Goal: Task Accomplishment & Management: Complete application form

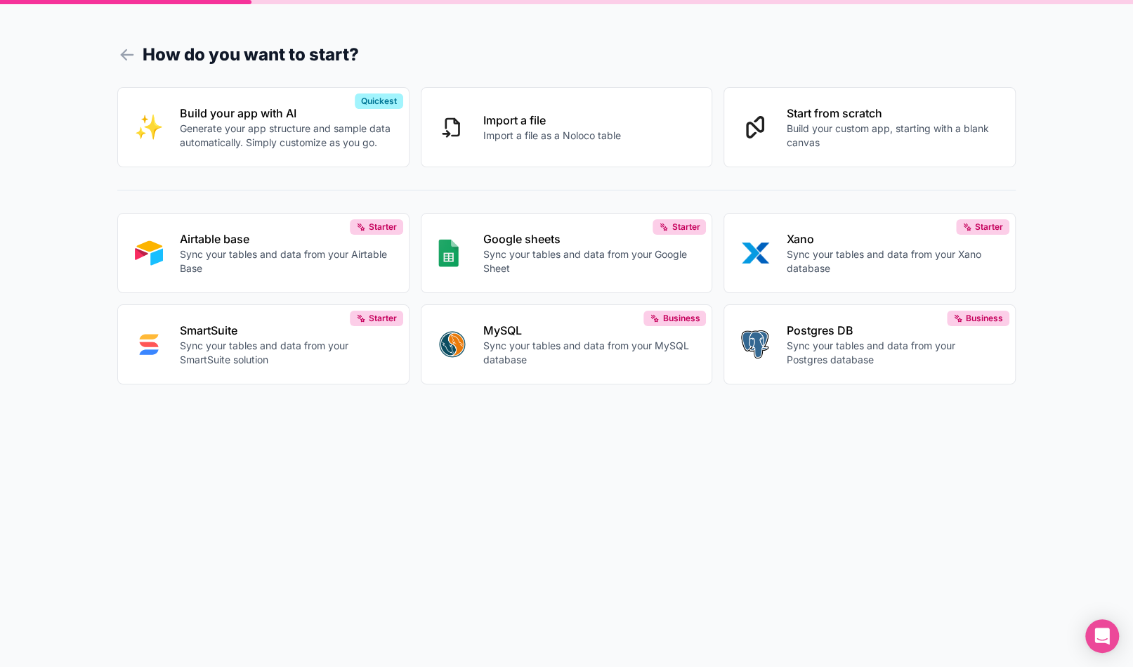
drag, startPoint x: 1133, startPoint y: 337, endPoint x: 1133, endPoint y: 202, distance: 134.9
click at [1133, 202] on div "How do you want to start? Build your app with AI Generate your app structure an…" at bounding box center [566, 333] width 1133 height 667
click at [118, 53] on icon at bounding box center [127, 55] width 20 height 20
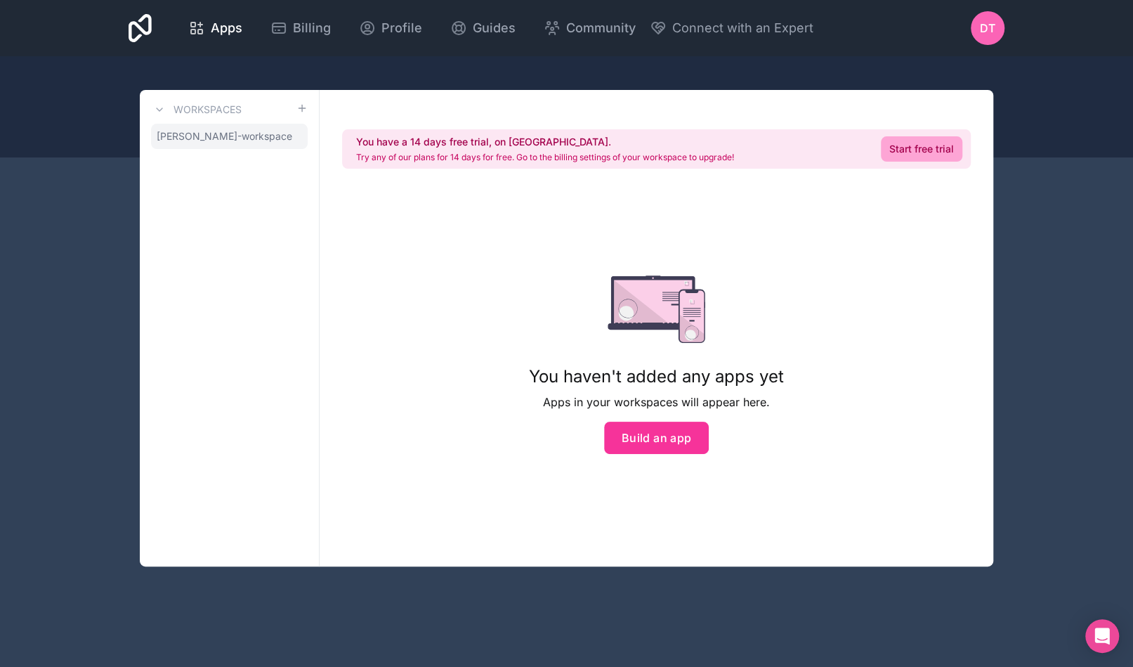
click at [193, 141] on span "[PERSON_NAME]-workspace" at bounding box center [225, 136] width 136 height 14
click at [157, 108] on icon at bounding box center [159, 109] width 11 height 11
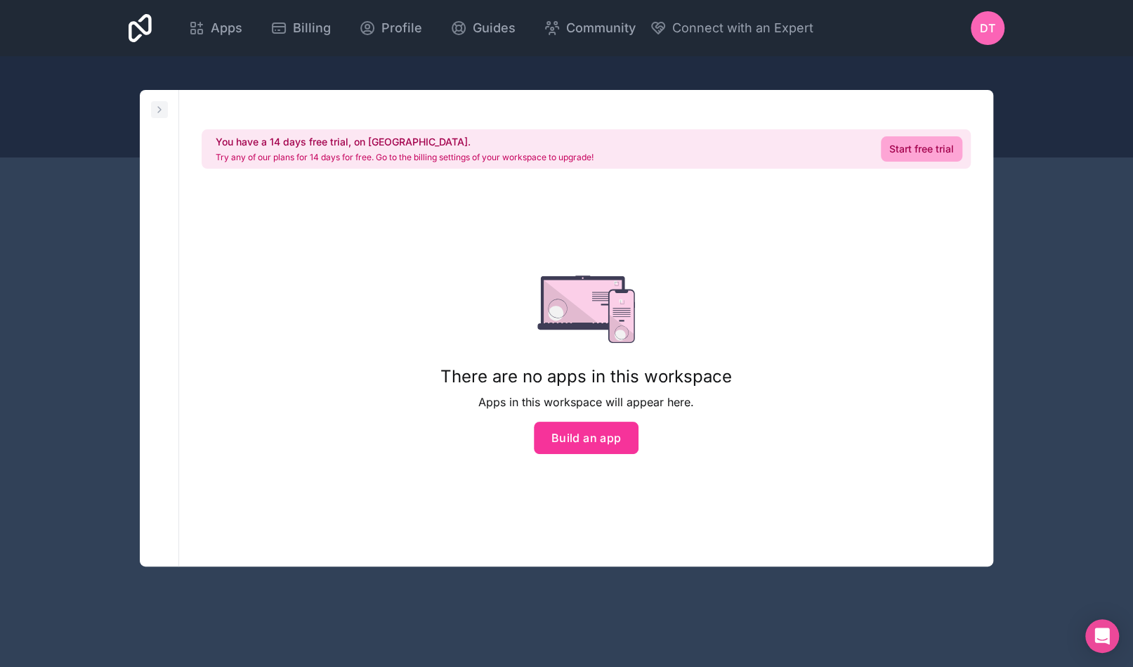
click at [157, 108] on icon at bounding box center [159, 109] width 11 height 11
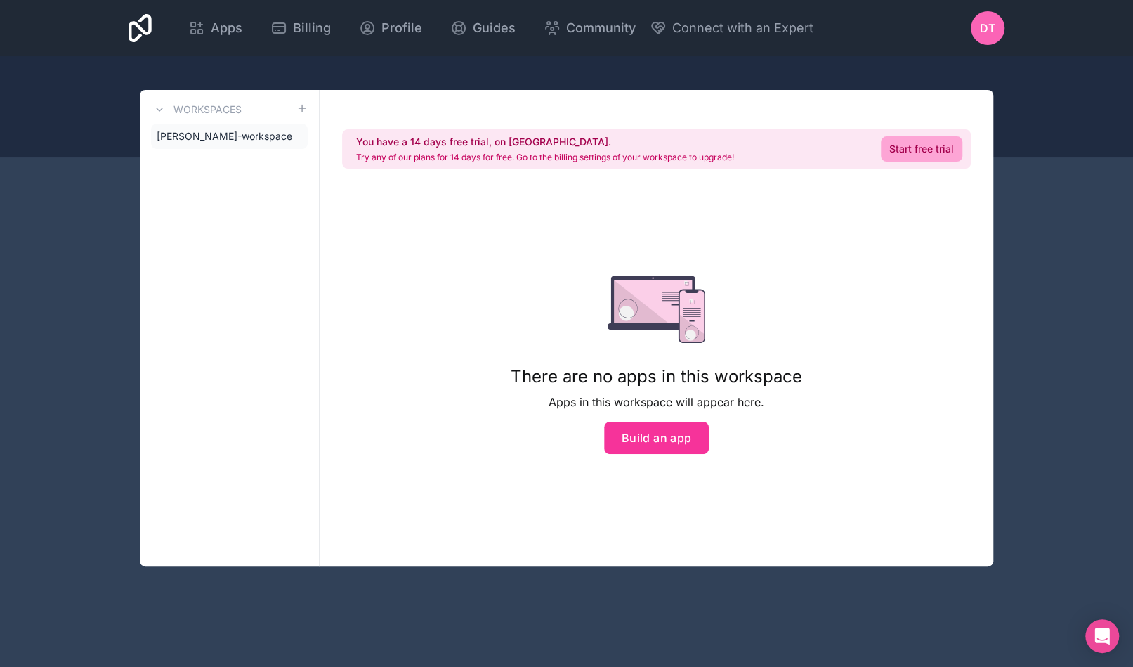
click at [239, 143] on span "[PERSON_NAME]-workspace" at bounding box center [225, 136] width 136 height 14
click at [0, 0] on icon at bounding box center [0, 0] width 0 height 0
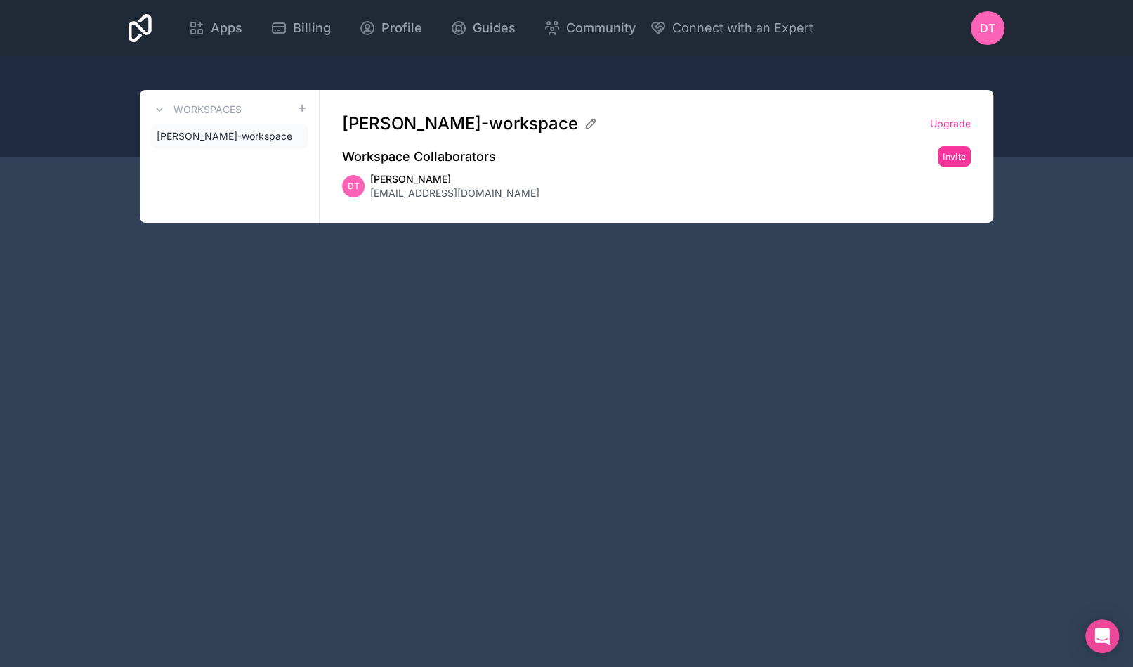
click at [227, 138] on span "[PERSON_NAME]-workspace" at bounding box center [225, 136] width 136 height 14
click at [168, 105] on button at bounding box center [159, 109] width 17 height 17
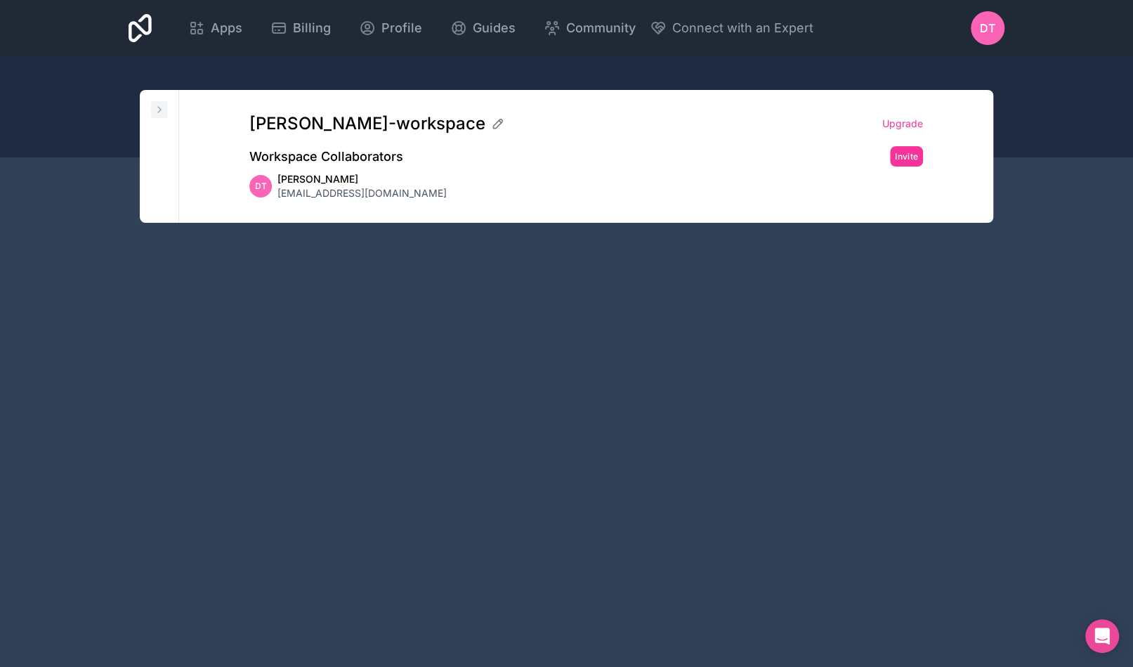
click at [156, 108] on icon at bounding box center [159, 109] width 11 height 11
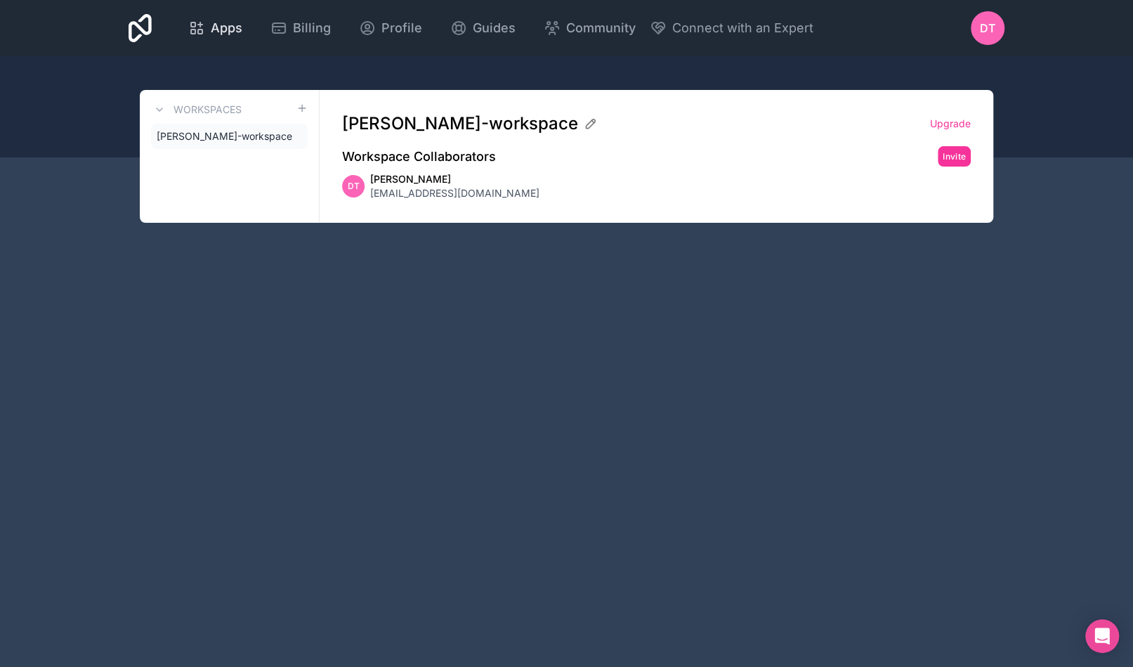
click at [242, 32] on span "Apps" at bounding box center [227, 28] width 32 height 20
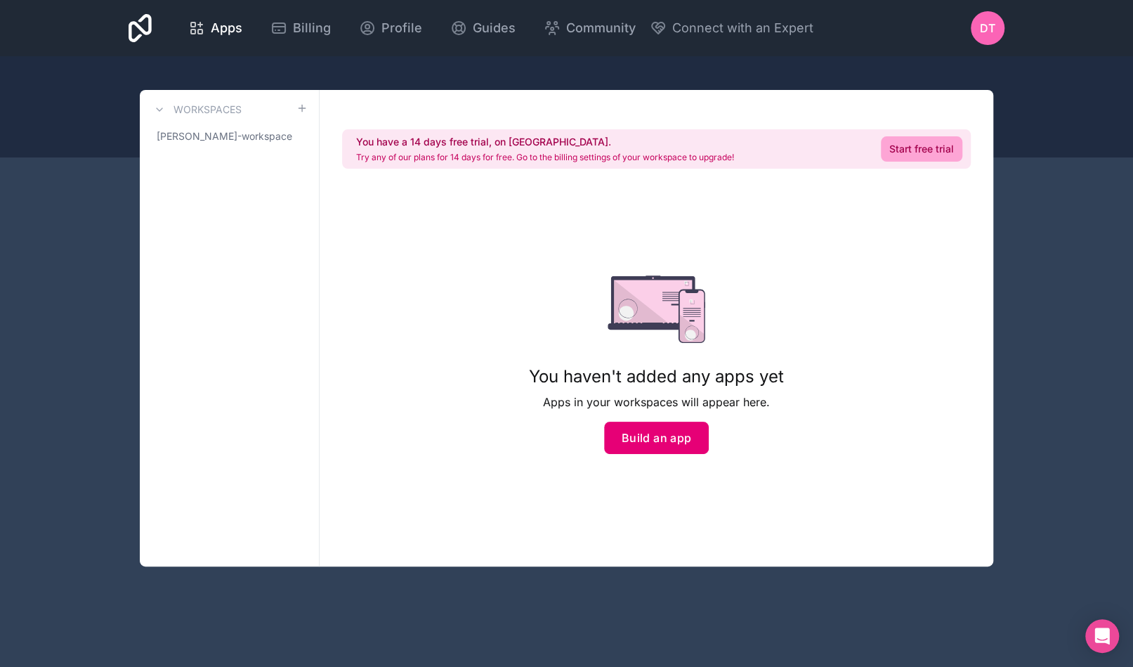
click at [653, 441] on button "Build an app" at bounding box center [656, 438] width 105 height 32
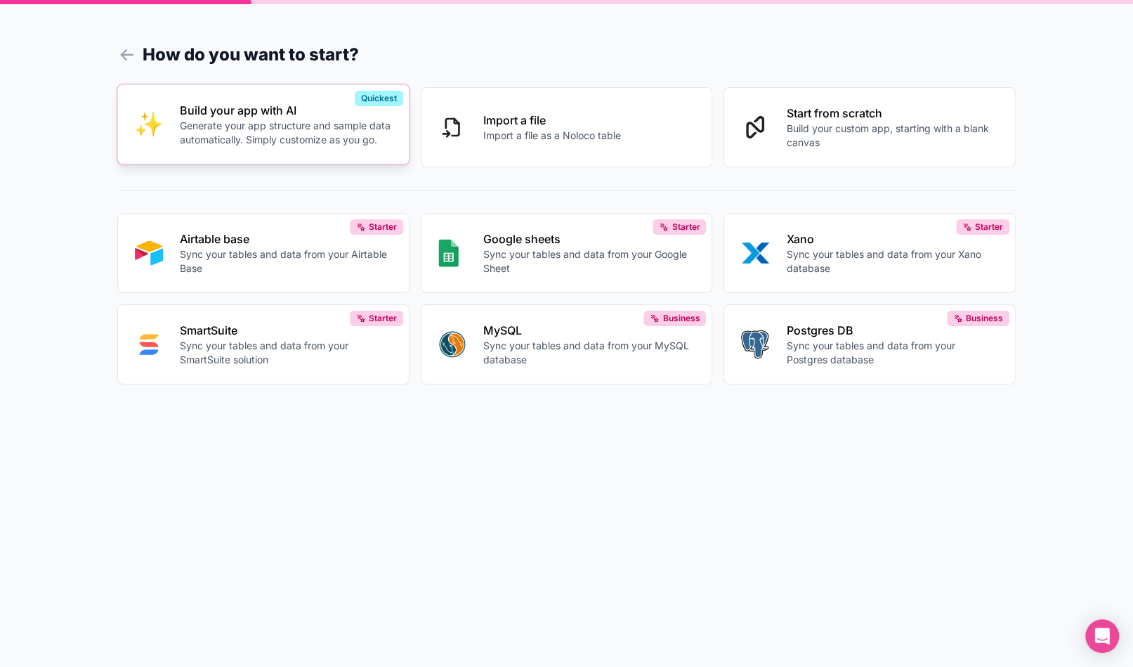
click at [313, 154] on button "Build your app with AI Generate your app structure and sample data automaticall…" at bounding box center [263, 124] width 292 height 80
click at [816, 124] on p "Build your custom app, starting with a blank canvas" at bounding box center [892, 133] width 212 height 28
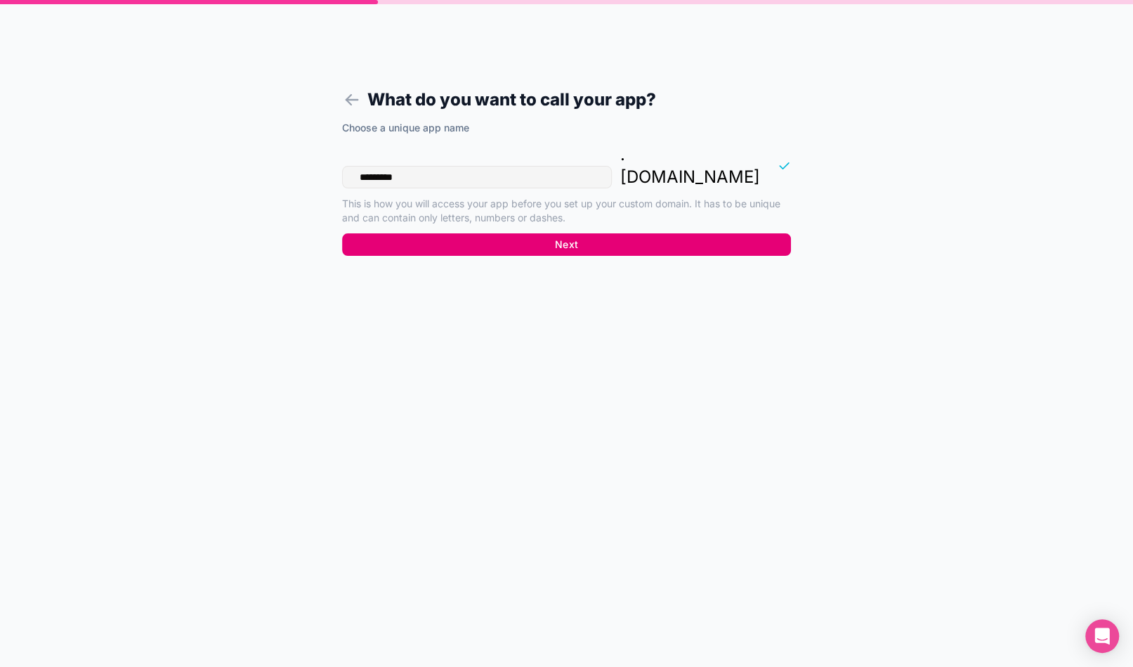
click at [620, 233] on button "Next" at bounding box center [566, 244] width 449 height 22
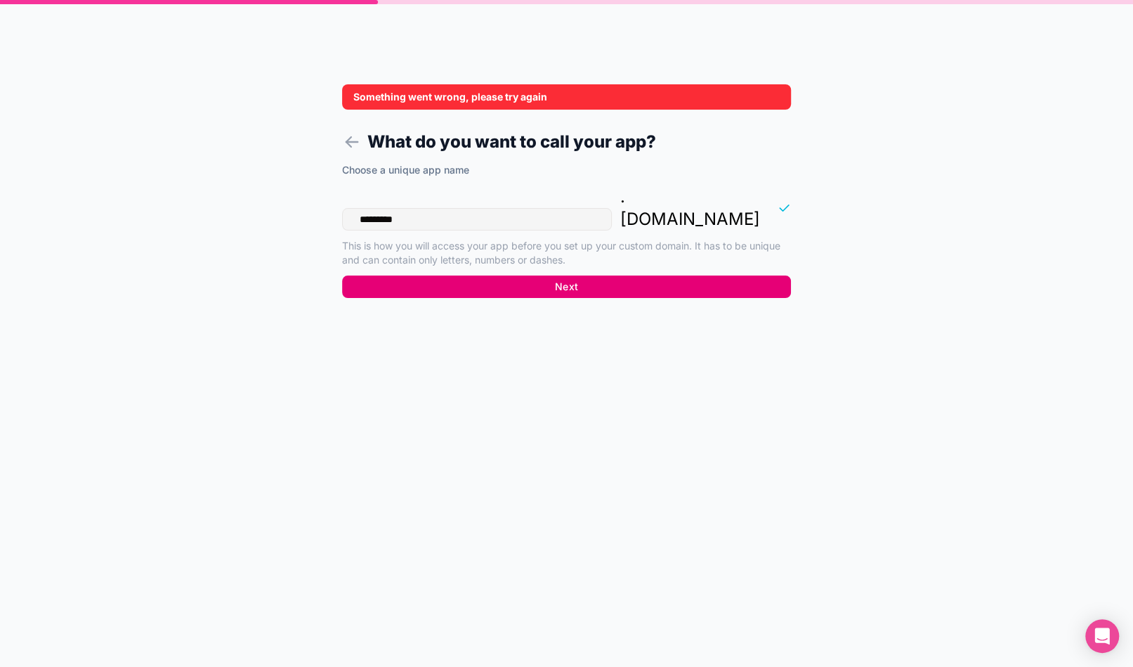
click at [620, 215] on div "Choose a unique app name ********* . noloco.co This is how you will access your…" at bounding box center [566, 219] width 449 height 112
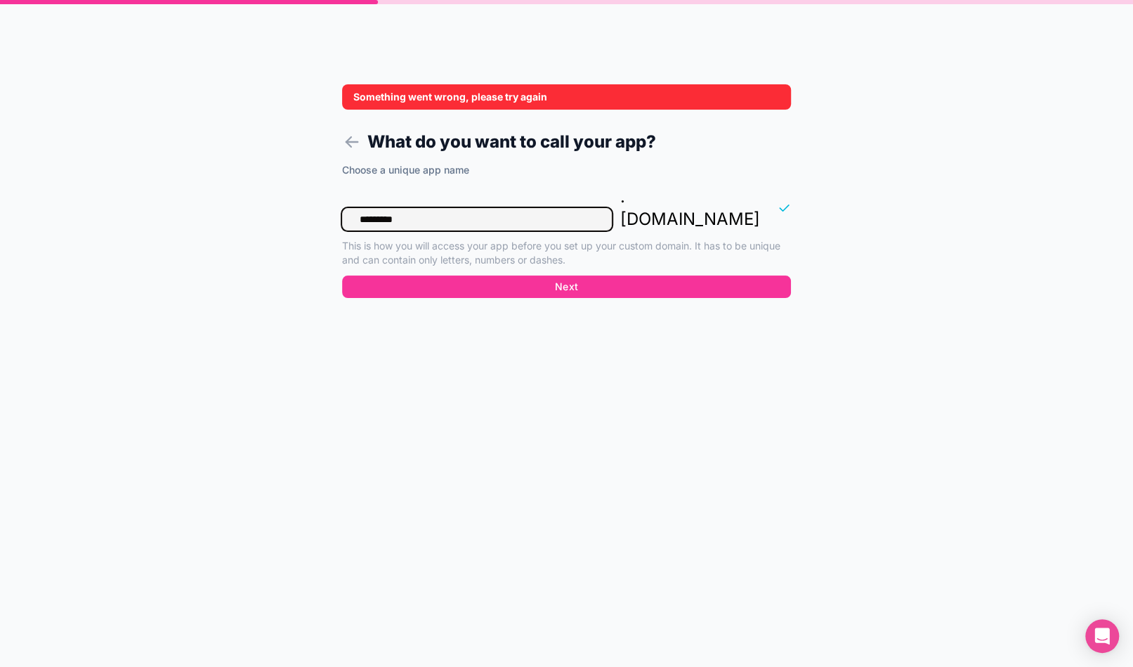
click at [508, 208] on input "*********" at bounding box center [477, 219] width 270 height 22
drag, startPoint x: 616, startPoint y: 223, endPoint x: 380, endPoint y: 190, distance: 237.6
click at [380, 190] on div "Choose a unique app name ********* . noloco.co This is how you will access your…" at bounding box center [566, 219] width 449 height 112
click at [372, 208] on input "*********" at bounding box center [477, 219] width 270 height 22
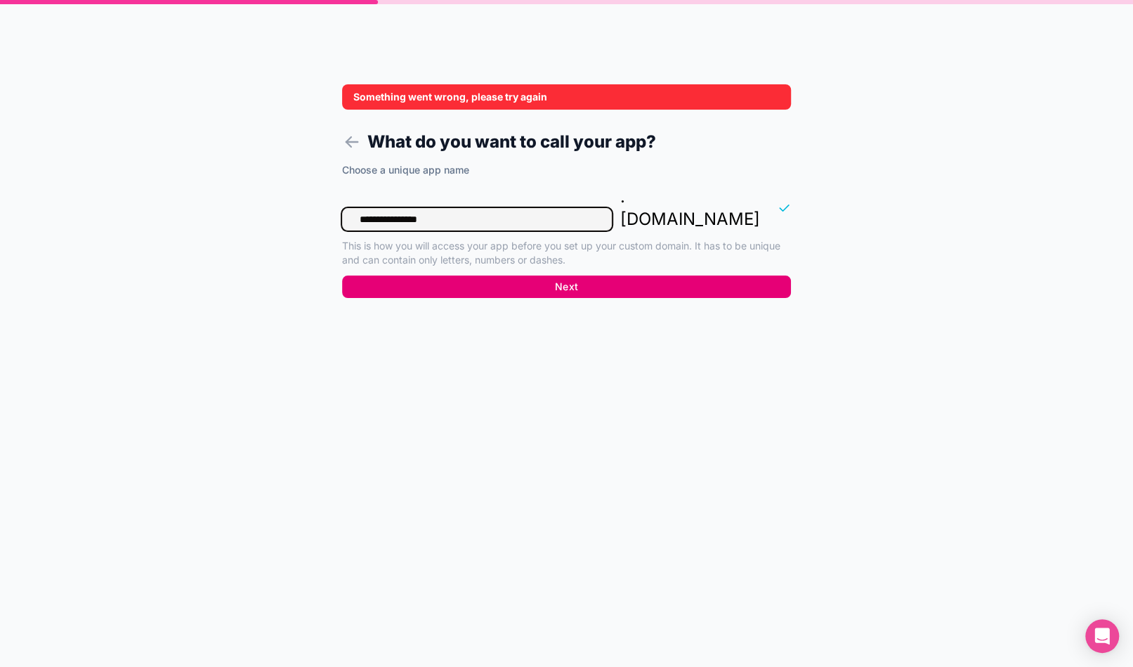
type input "**********"
click at [433, 275] on button "Next" at bounding box center [566, 286] width 449 height 22
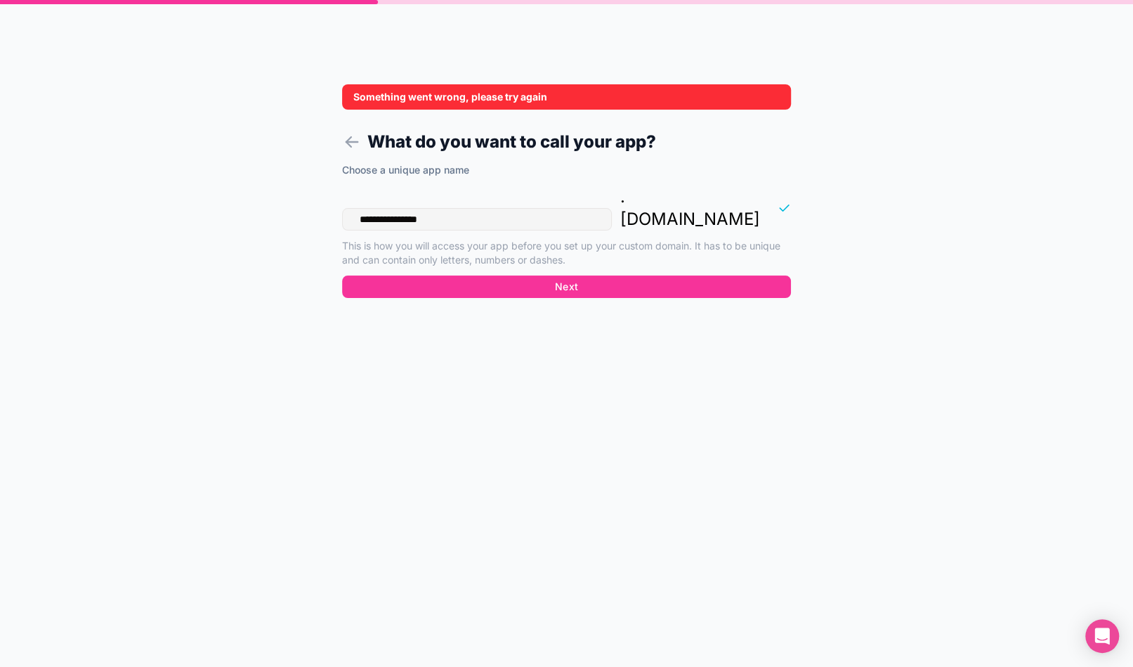
click at [708, 198] on p ". noloco.co" at bounding box center [690, 207] width 140 height 45
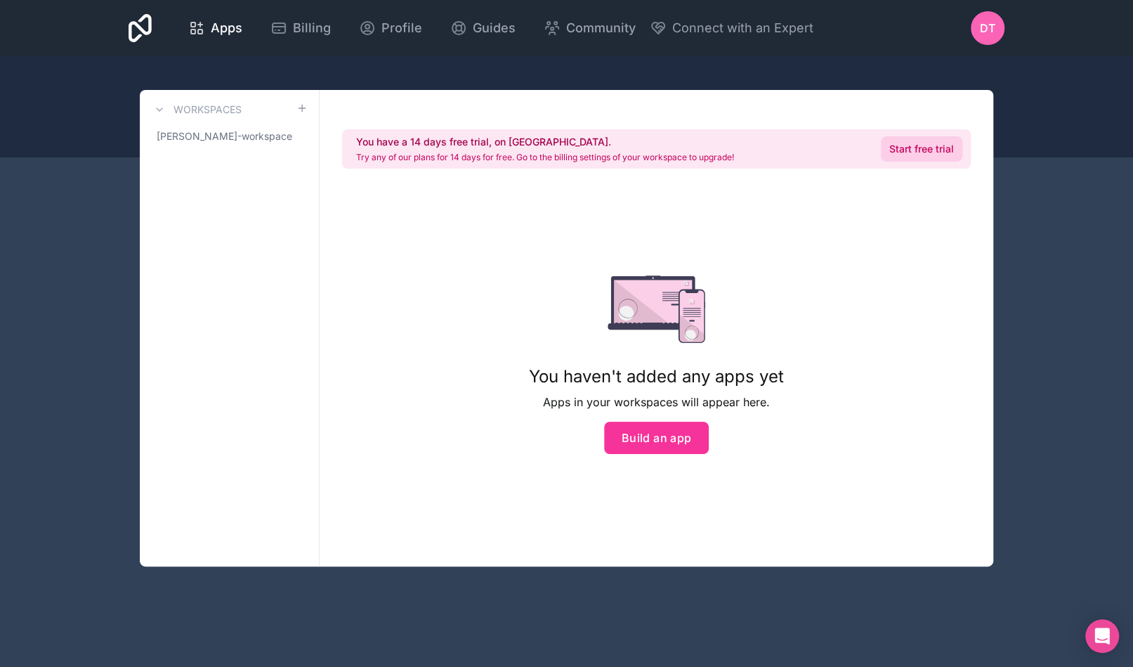
click at [907, 141] on link "Start free trial" at bounding box center [922, 148] width 82 height 25
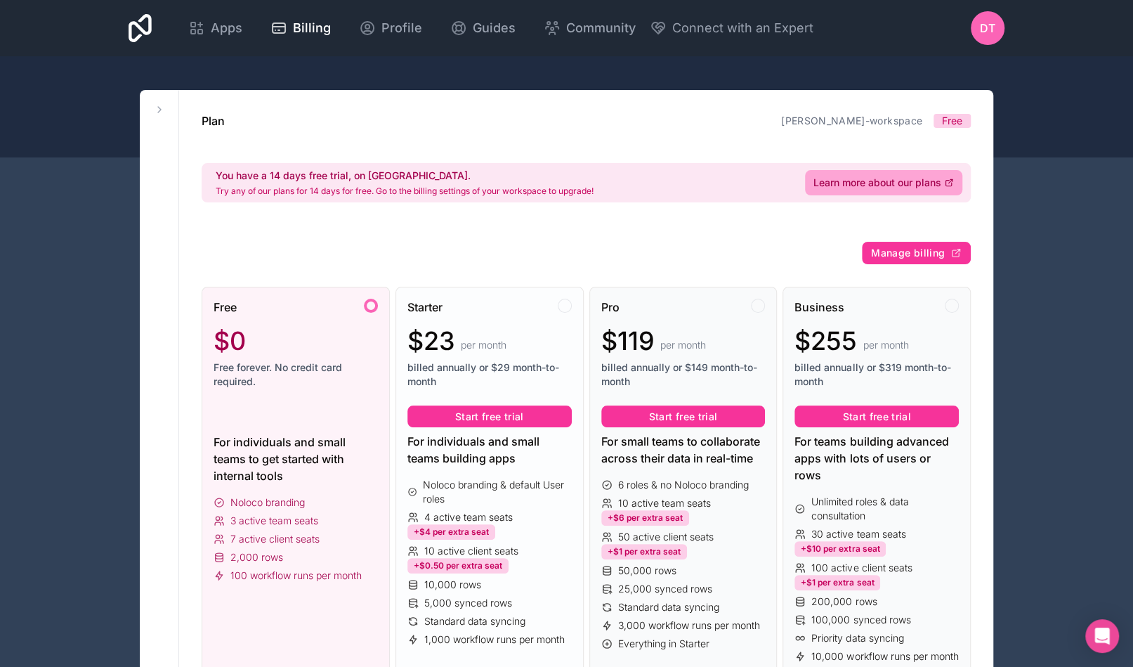
click at [506, 339] on span "per month" at bounding box center [484, 345] width 46 height 14
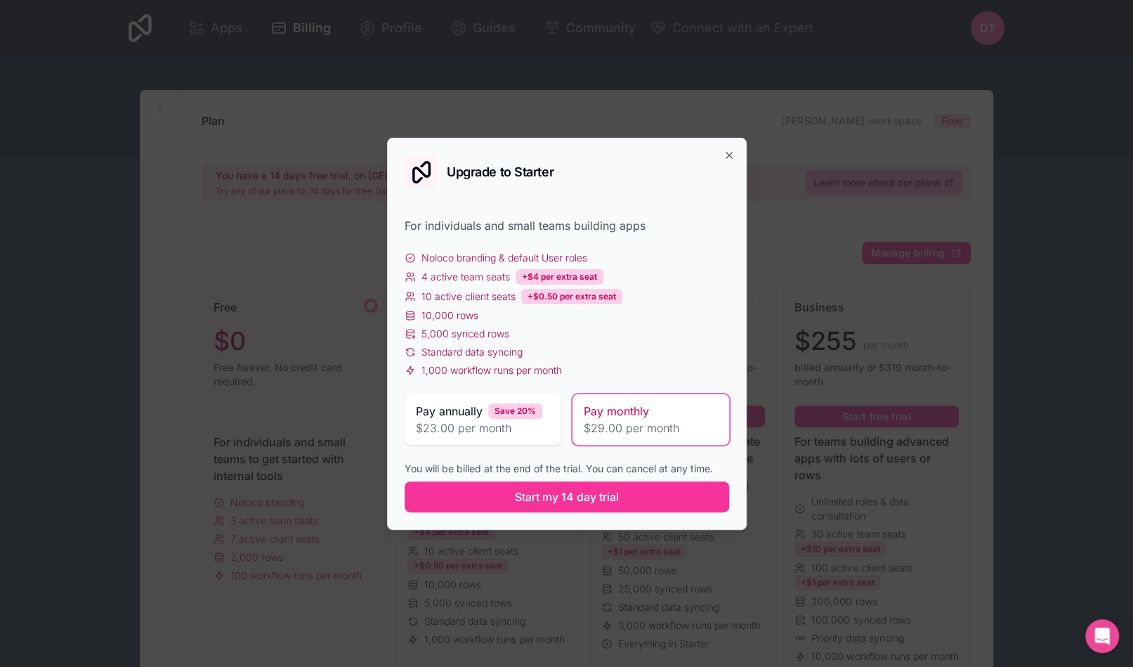
click at [506, 339] on span "5,000 synced rows" at bounding box center [466, 334] width 88 height 14
click at [724, 154] on icon "button" at bounding box center [729, 155] width 11 height 11
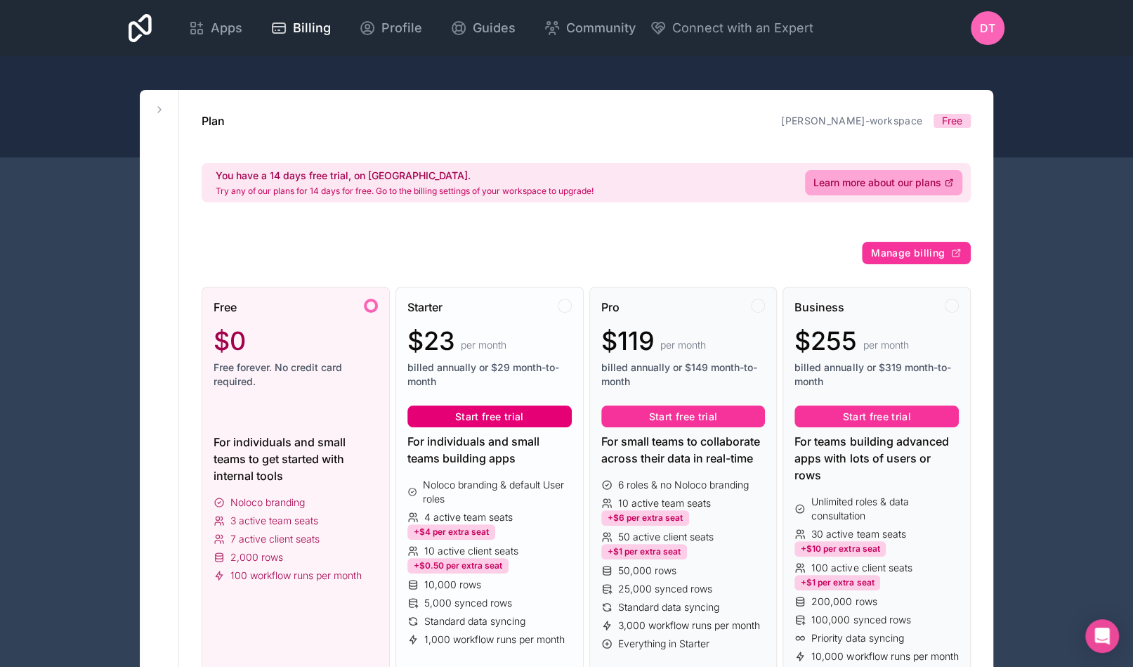
click at [528, 409] on button "Start free trial" at bounding box center [490, 416] width 164 height 22
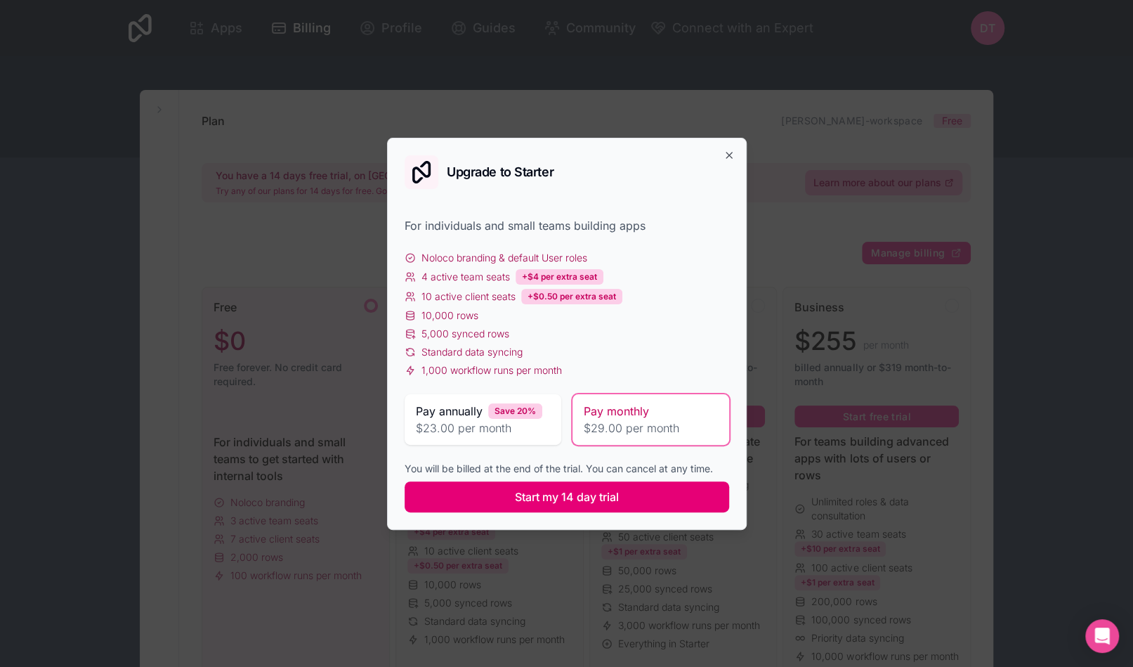
click at [539, 500] on span "Start my 14 day trial" at bounding box center [567, 496] width 104 height 17
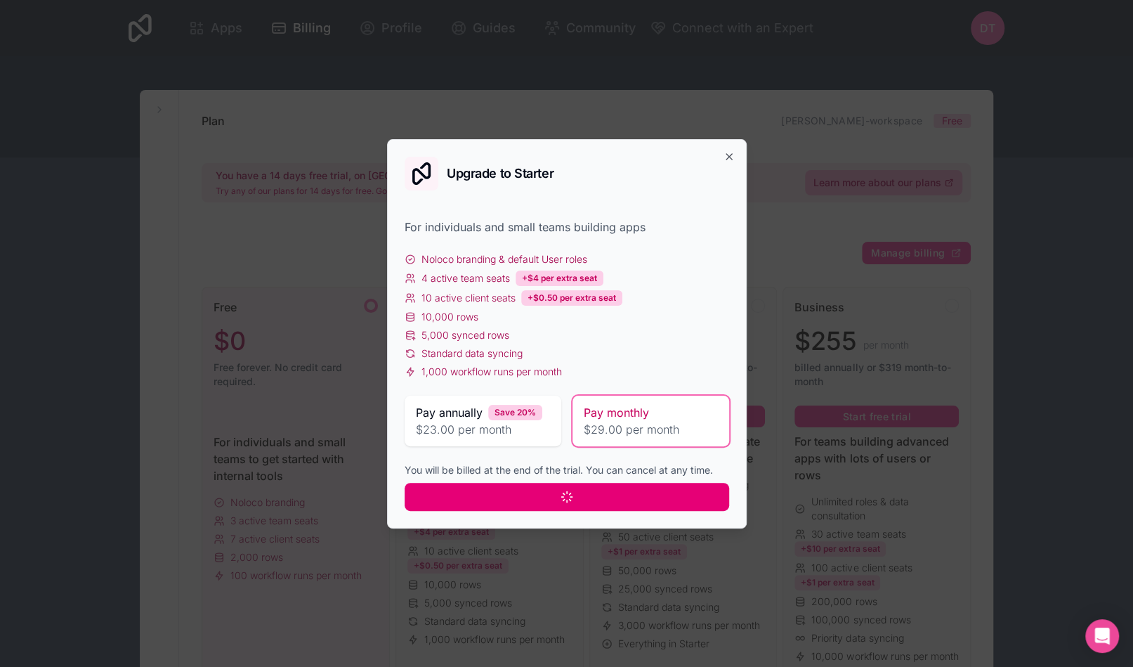
click at [539, 500] on button at bounding box center [567, 497] width 325 height 28
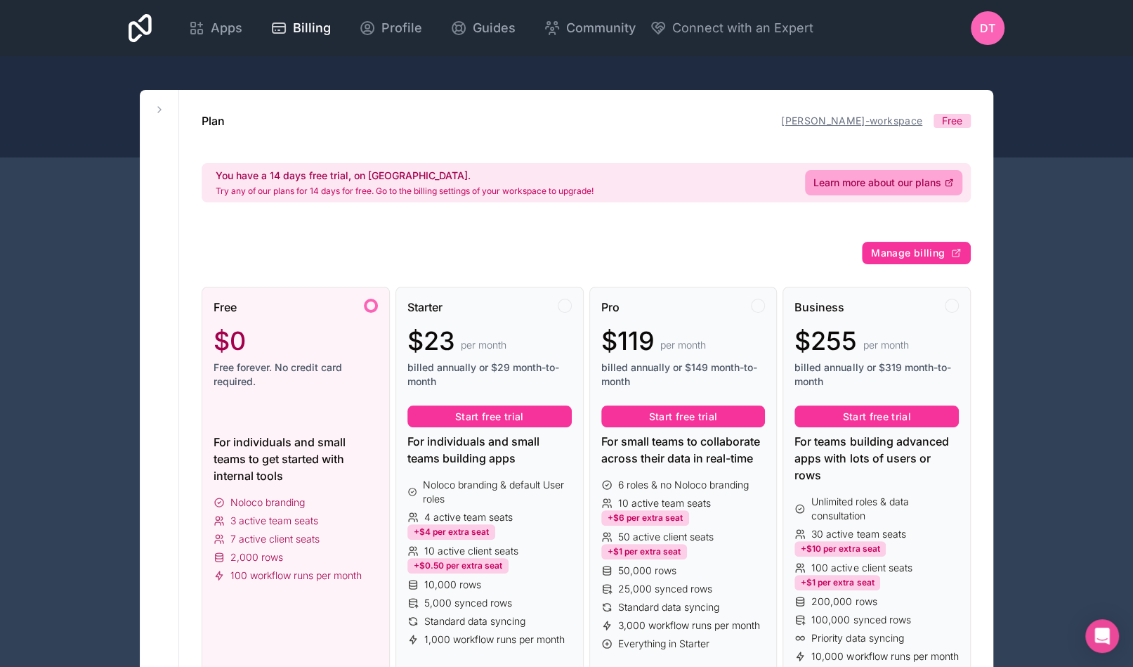
click at [858, 116] on link "[PERSON_NAME]-workspace" at bounding box center [851, 121] width 141 height 12
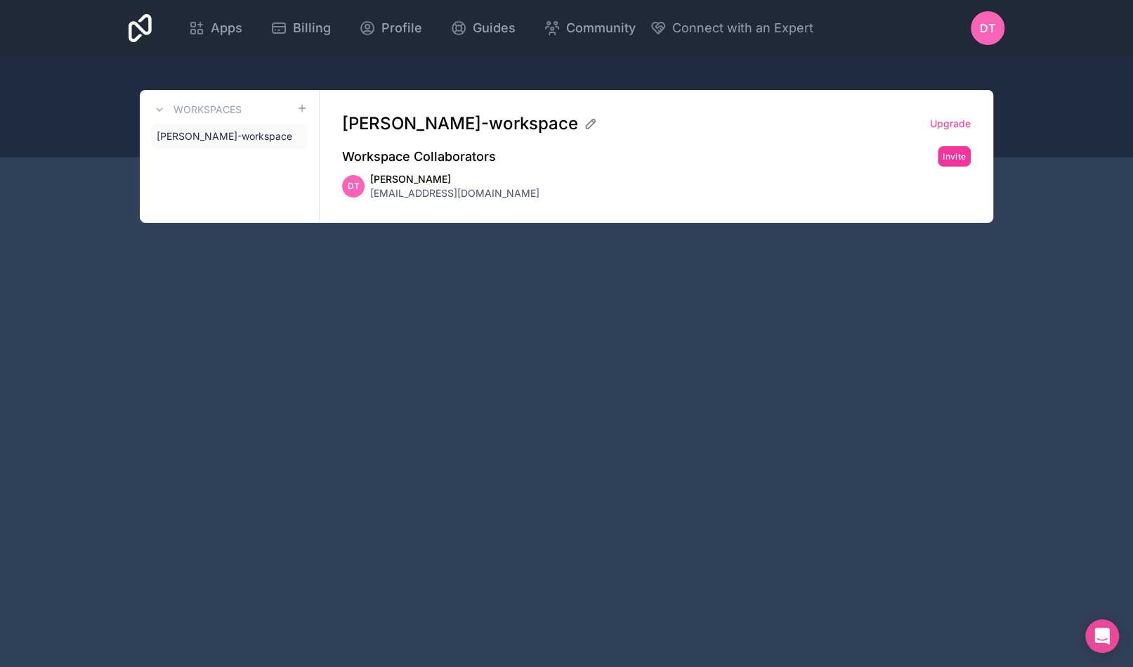
click at [392, 181] on span "[PERSON_NAME]" at bounding box center [454, 179] width 169 height 14
click at [400, 153] on h2 "Workspace Collaborators" at bounding box center [419, 157] width 154 height 20
click at [363, 178] on div "DT" at bounding box center [353, 186] width 22 height 22
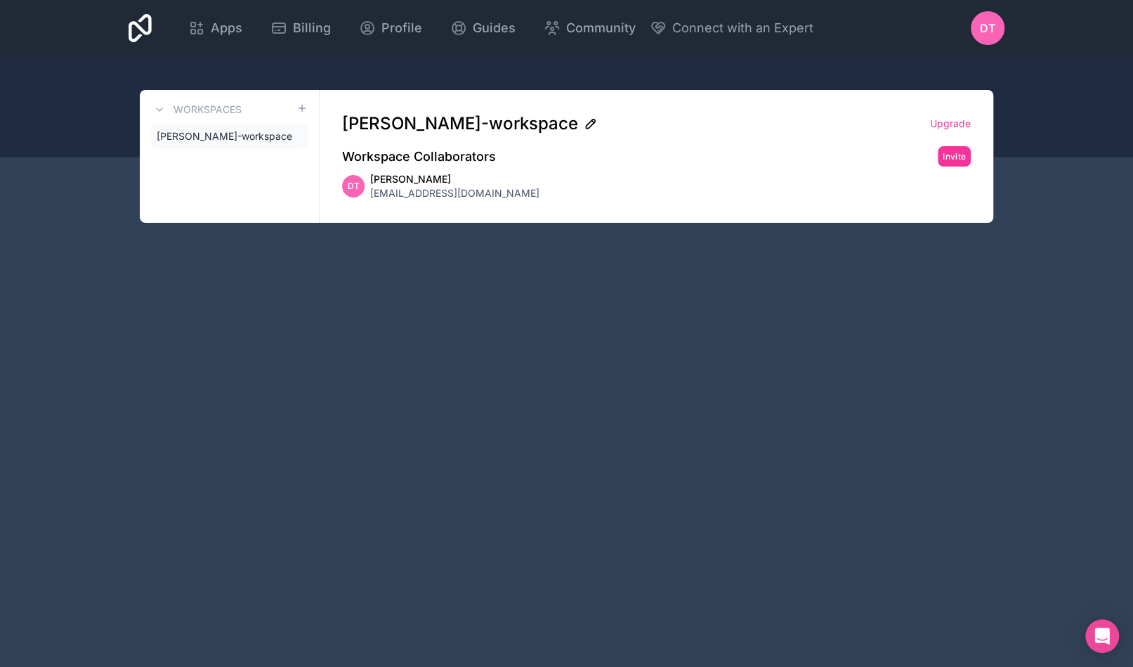
click at [584, 128] on icon at bounding box center [591, 124] width 14 height 14
click at [360, 167] on div "[PERSON_NAME]-workspace Upgrade Workspace Collaborators Invite DT [PERSON_NAME]…" at bounding box center [657, 156] width 674 height 133
click at [263, 136] on span "[PERSON_NAME]-workspace" at bounding box center [225, 136] width 136 height 14
click at [0, 0] on icon at bounding box center [0, 0] width 0 height 0
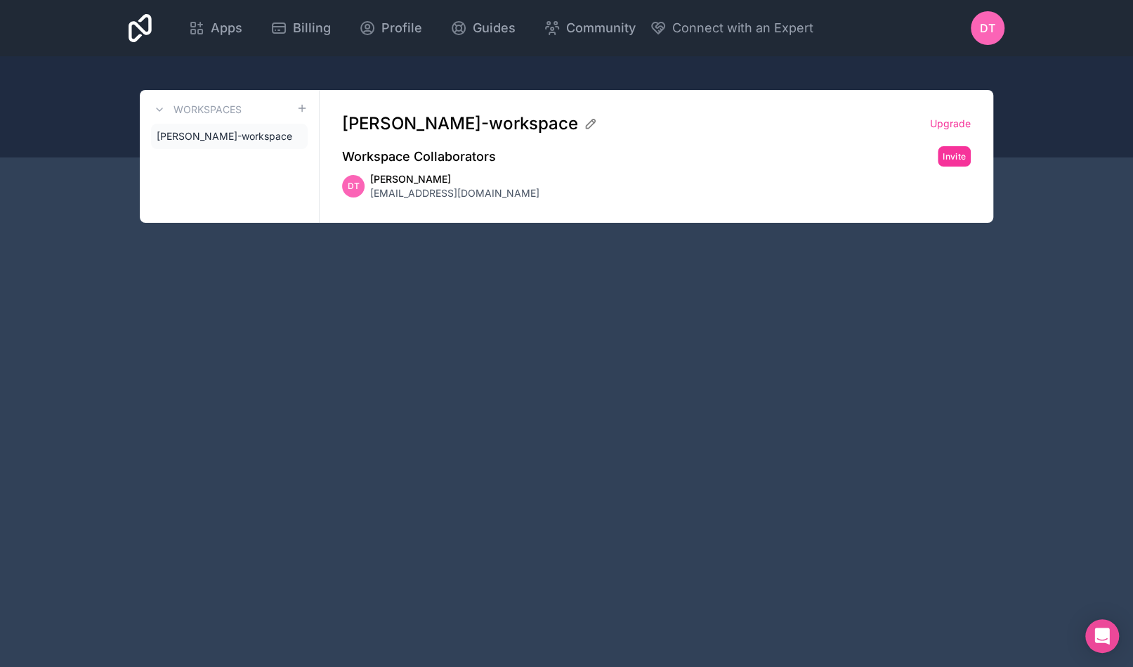
click at [0, 0] on icon at bounding box center [0, 0] width 0 height 0
click at [254, 13] on link "Apps" at bounding box center [215, 28] width 77 height 31
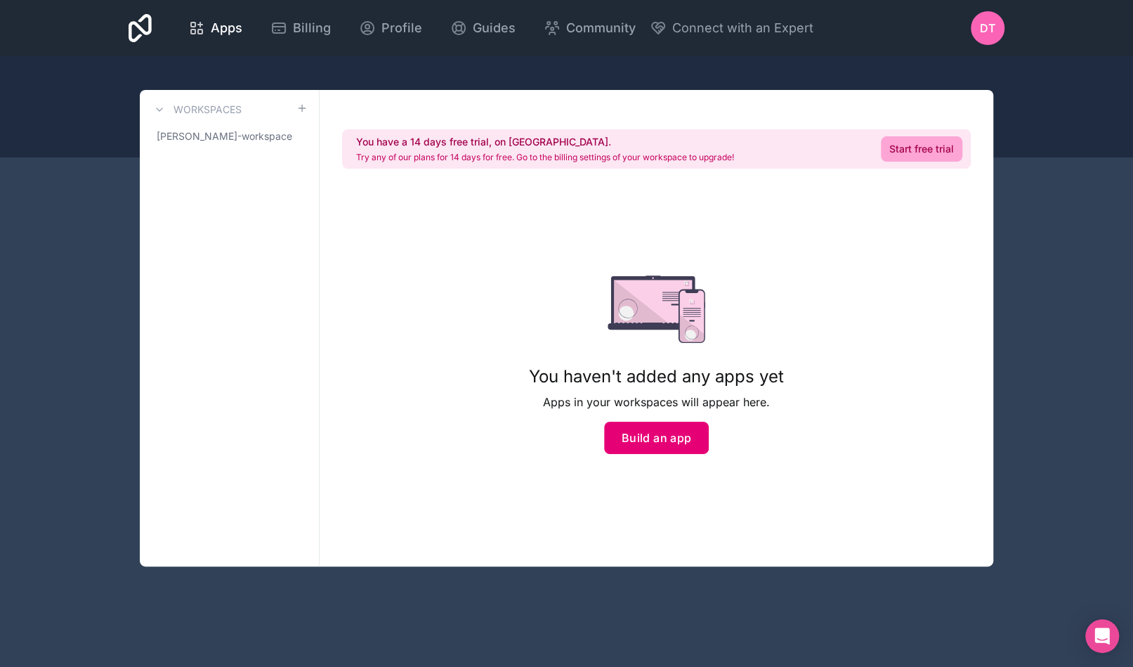
click at [656, 423] on button "Build an app" at bounding box center [656, 438] width 105 height 32
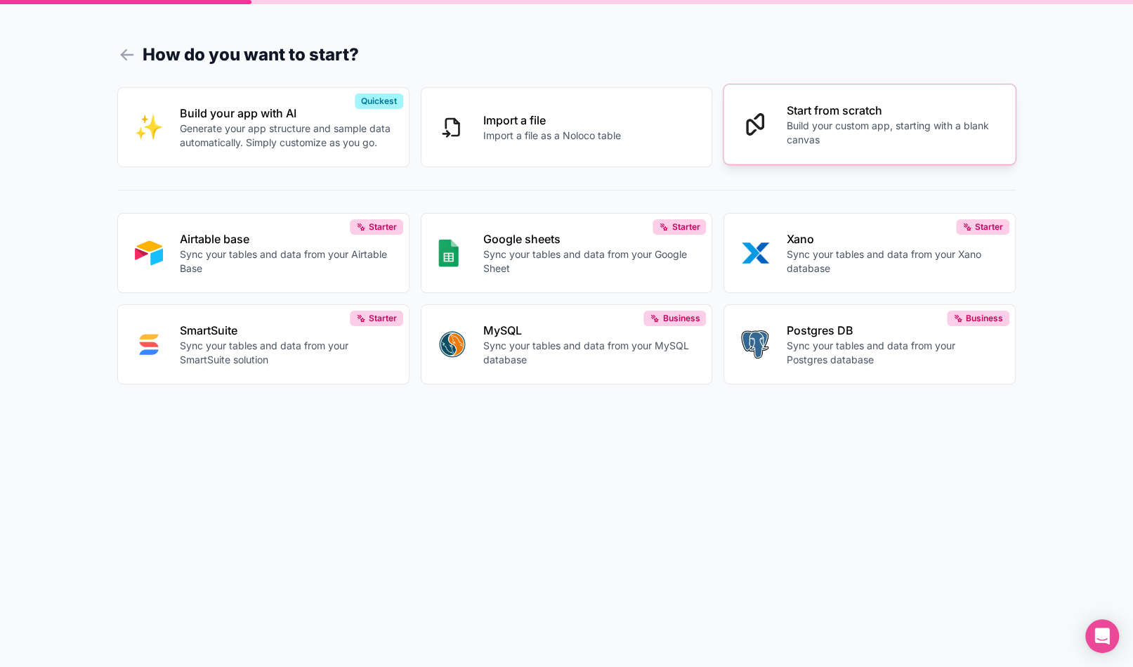
click at [823, 141] on p "Build your custom app, starting with a blank canvas" at bounding box center [892, 133] width 212 height 28
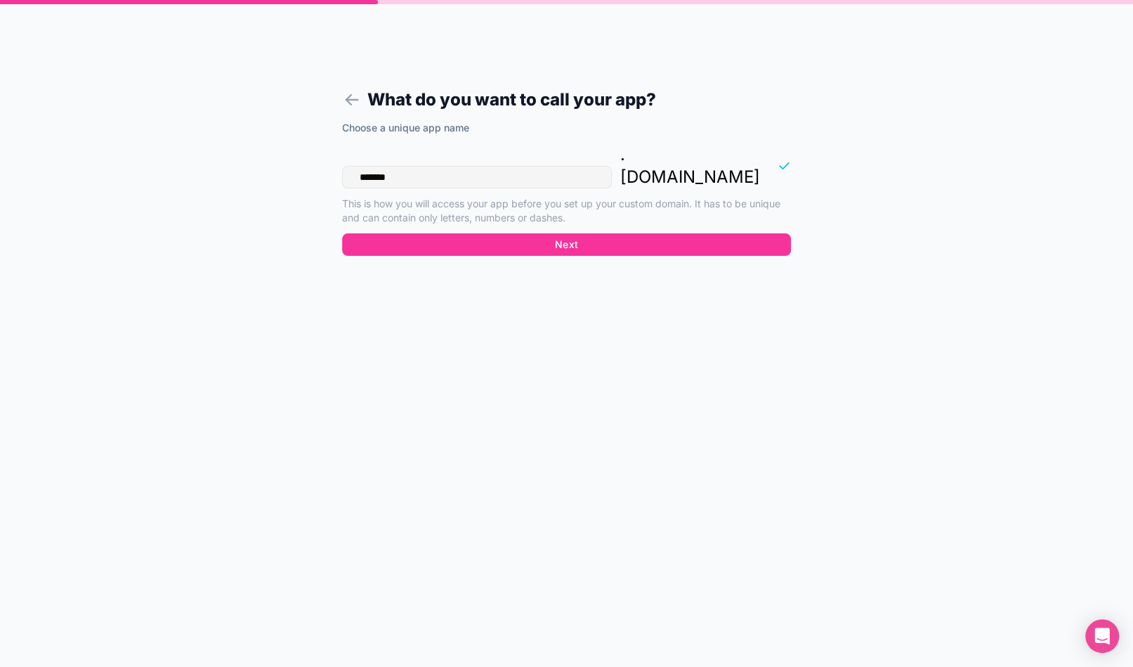
click at [528, 166] on input "*******" at bounding box center [477, 177] width 270 height 22
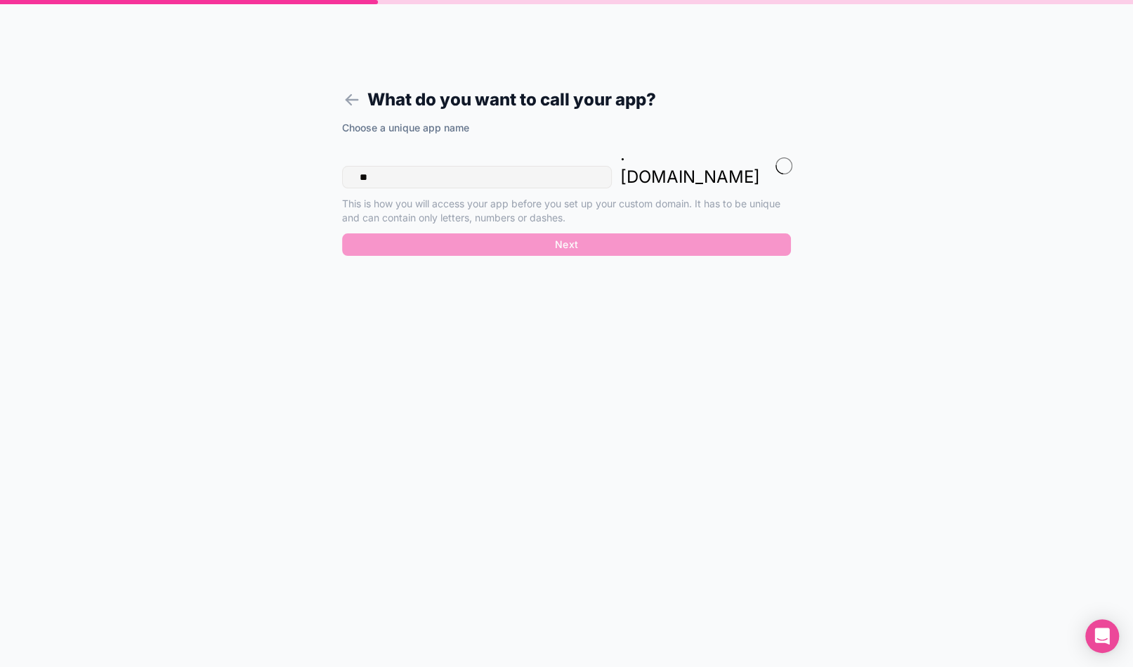
type input "*"
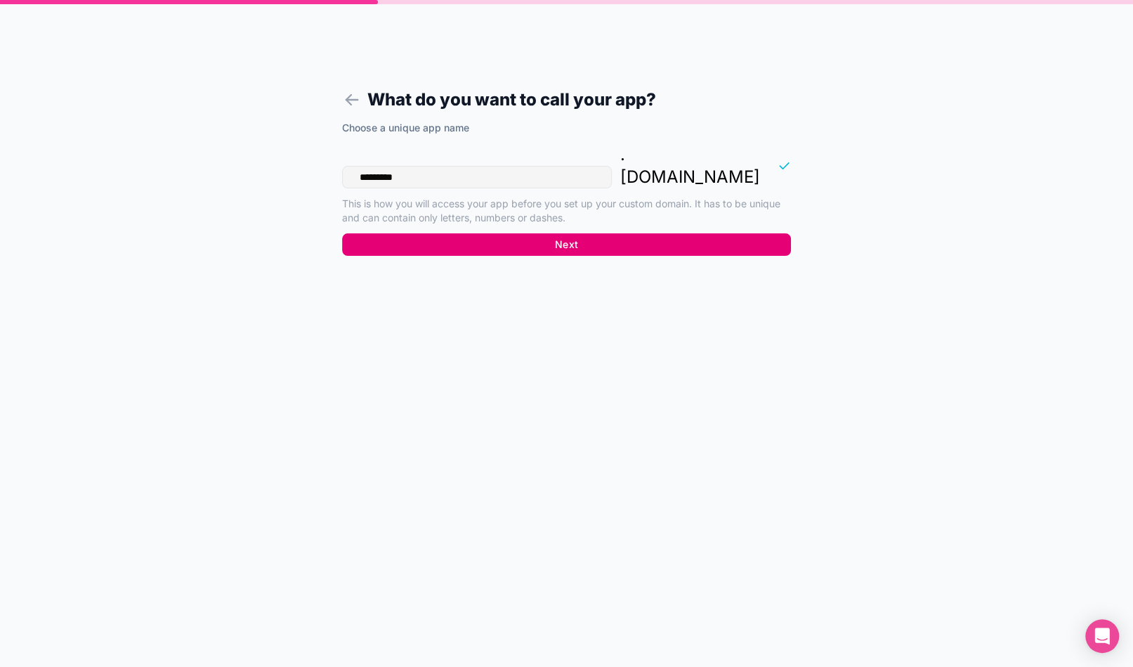
type input "*********"
click at [527, 233] on button "Next" at bounding box center [566, 244] width 449 height 22
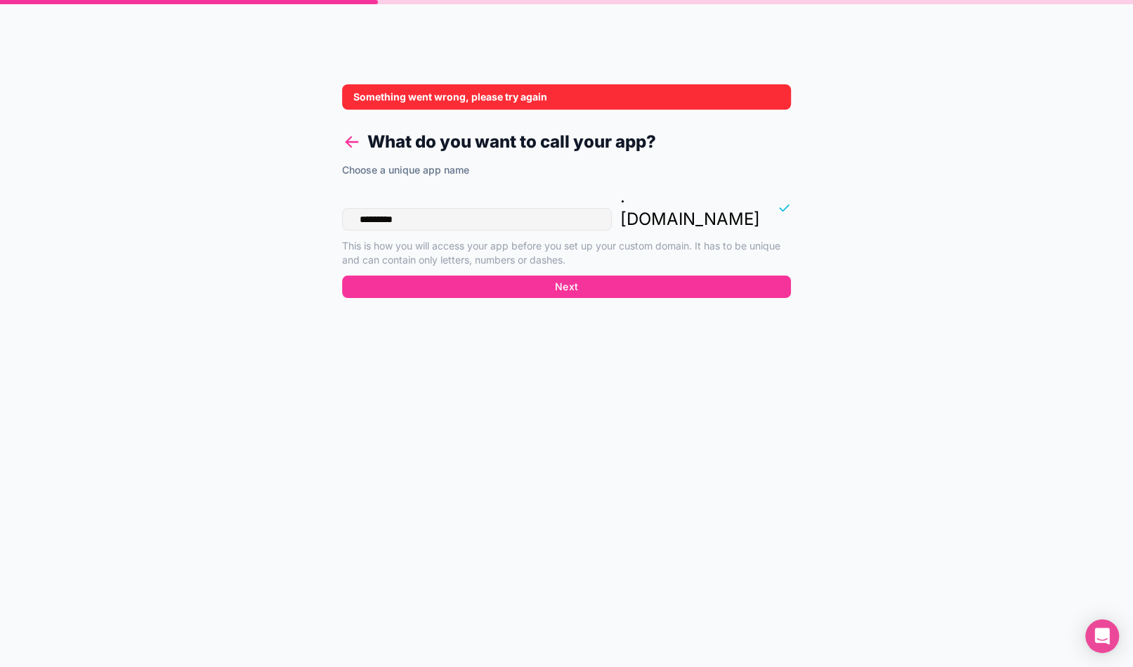
click at [346, 136] on icon at bounding box center [352, 142] width 20 height 20
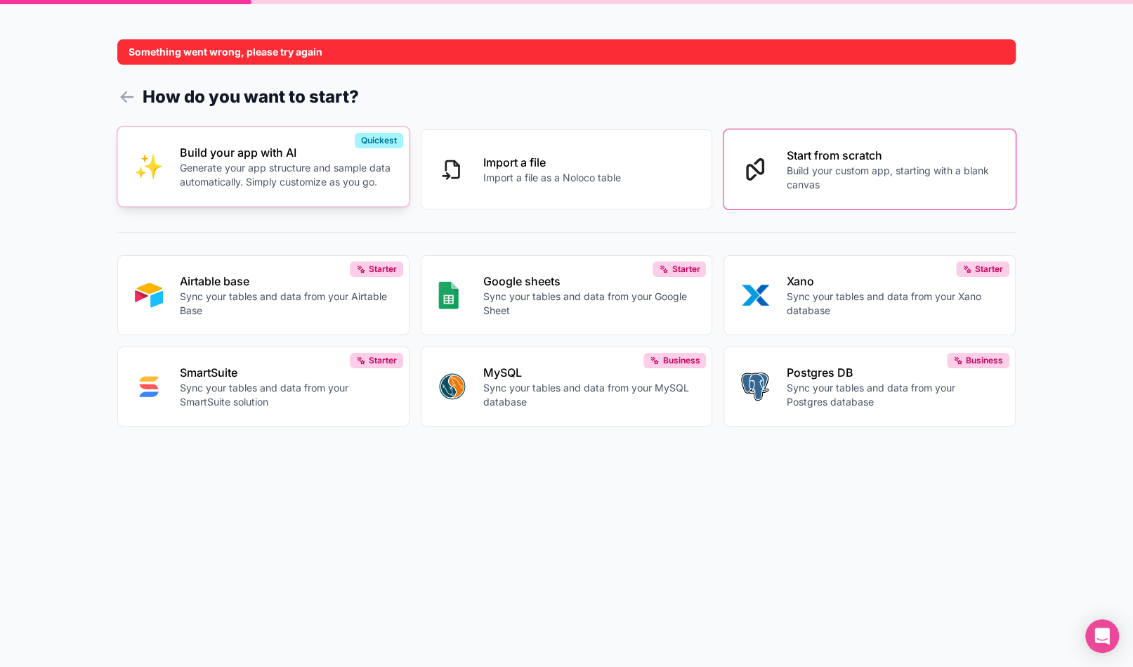
click at [346, 138] on button "Build your app with AI Generate your app structure and sample data automaticall…" at bounding box center [263, 166] width 292 height 80
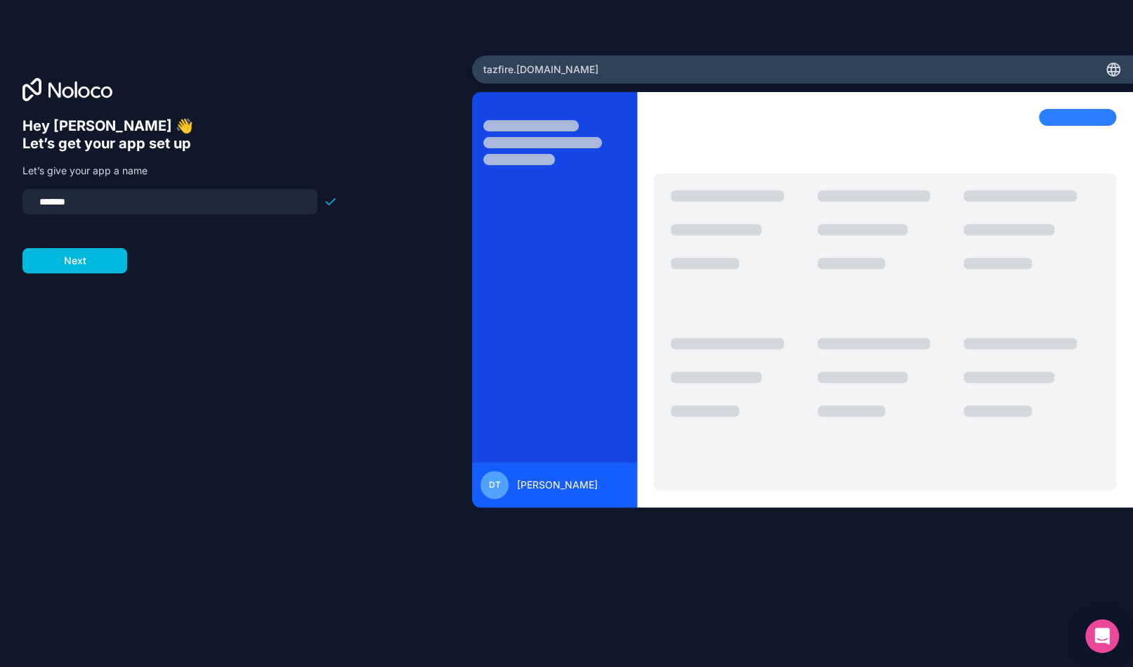
click at [346, 138] on div "Hey [PERSON_NAME] 👋 Let’s get your app set up Let’s give your app a name ******…" at bounding box center [235, 352] width 427 height 471
click at [114, 254] on button "Next" at bounding box center [74, 260] width 105 height 25
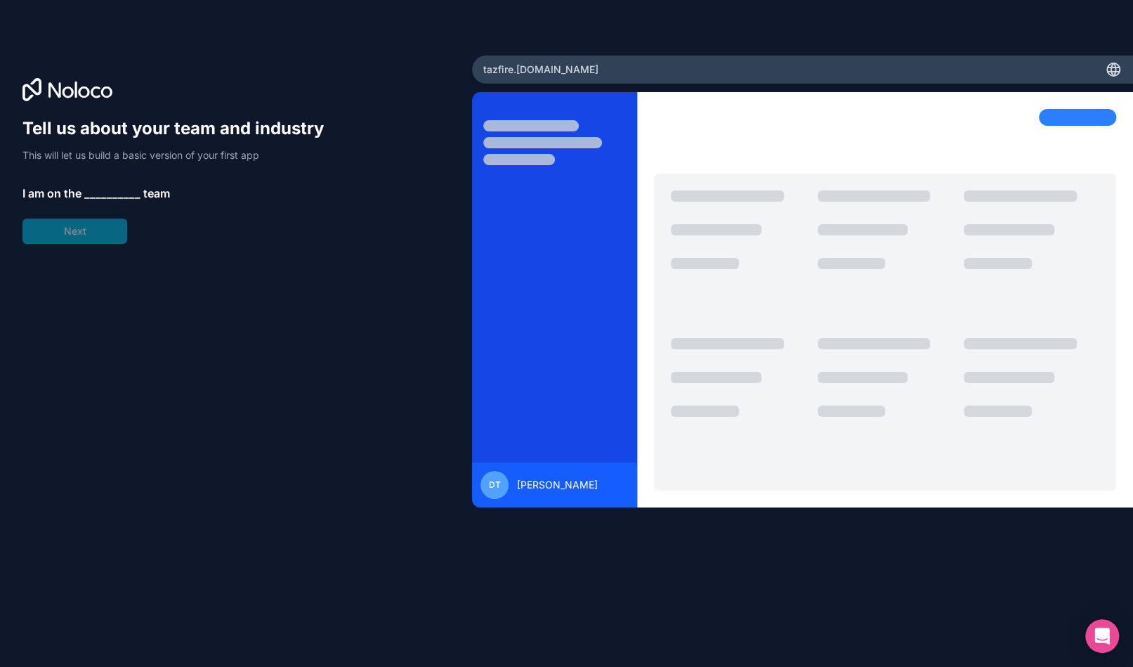
click at [116, 193] on span "__________" at bounding box center [112, 193] width 56 height 17
